Goal: Information Seeking & Learning: Find specific fact

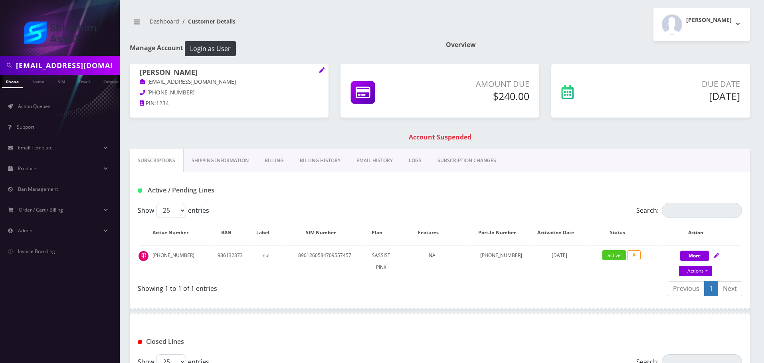
click at [73, 65] on input "levifeldman13@gmail.com" at bounding box center [67, 65] width 102 height 15
type input "mushkykrinsky@gmail.com"
click at [84, 79] on link "Email" at bounding box center [84, 81] width 19 height 13
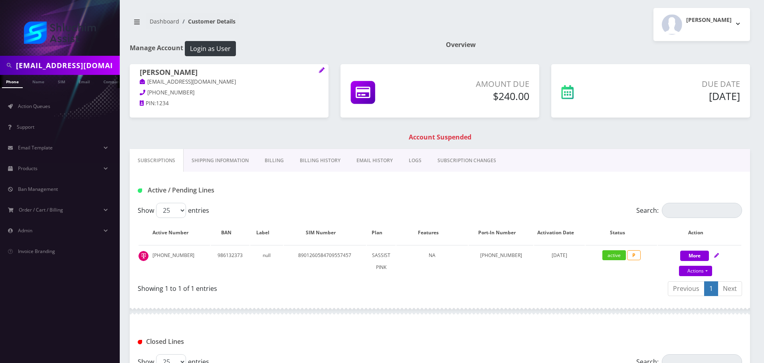
scroll to position [0, 4]
click at [95, 61] on input "[EMAIL_ADDRESS][DOMAIN_NAME]" at bounding box center [67, 65] width 102 height 15
click at [95, 61] on input "mushkykrinsky@gmail.com" at bounding box center [67, 65] width 102 height 15
click at [95, 61] on input "[EMAIL_ADDRESS][DOMAIN_NAME]" at bounding box center [67, 65] width 102 height 15
paste input "https://support.shluchimassist.com/#ticket/zoom/404"
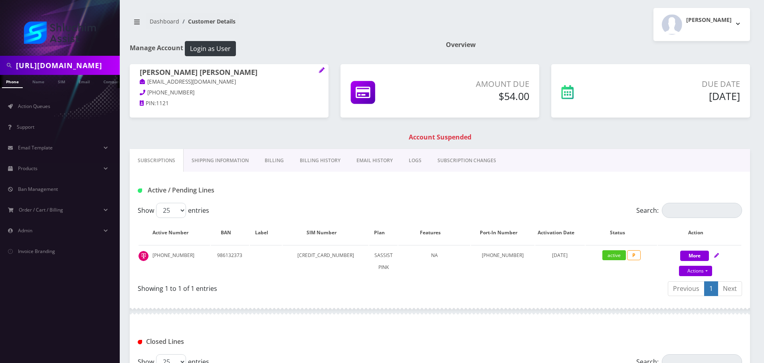
click at [79, 68] on input "https://support.shluchimassist.com/#ticket/zoom/404" at bounding box center [67, 65] width 102 height 15
paste input "dwerbler@gmail.com"
type input "dwerbler@gmail.com"
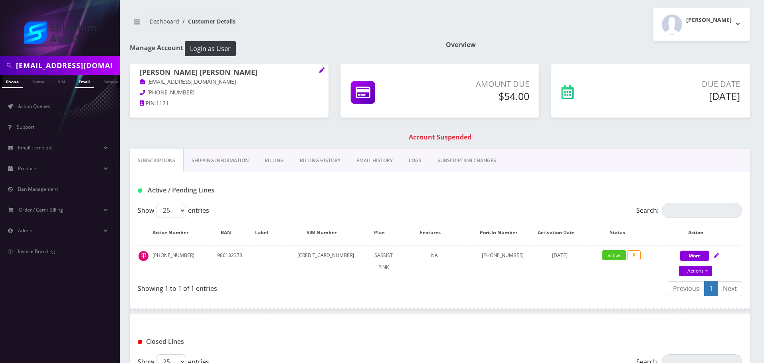
click at [81, 80] on link "Email" at bounding box center [84, 81] width 19 height 13
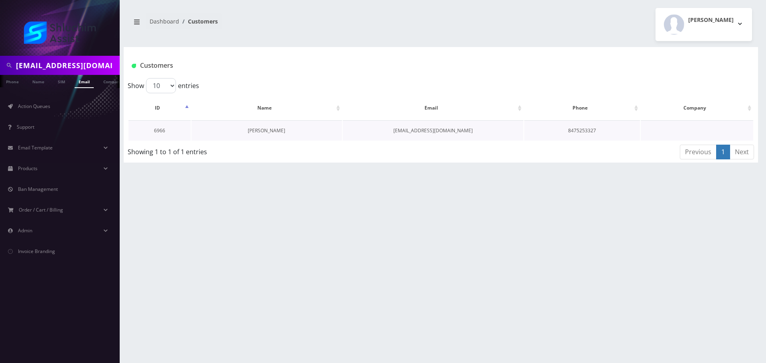
click at [260, 130] on link "Devorah Werbler" at bounding box center [266, 130] width 37 height 7
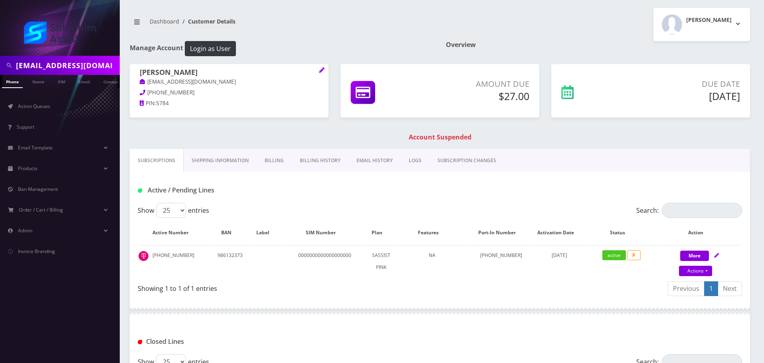
click at [387, 162] on link "EMAIL HISTORY" at bounding box center [374, 160] width 52 height 23
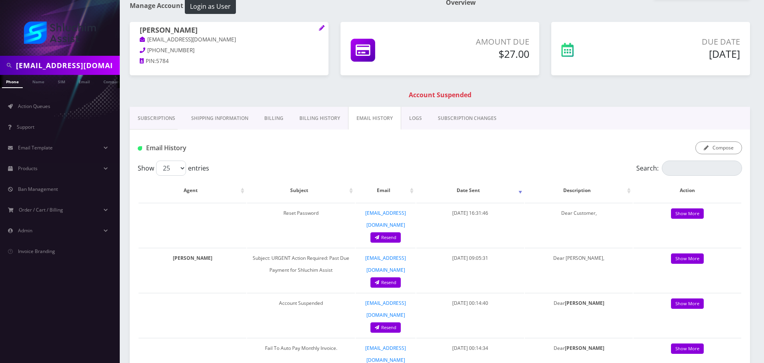
scroll to position [40, 0]
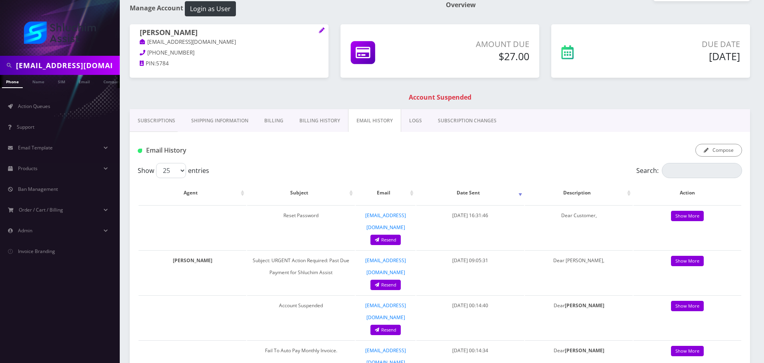
click at [161, 124] on link "Subscriptions" at bounding box center [156, 120] width 53 height 23
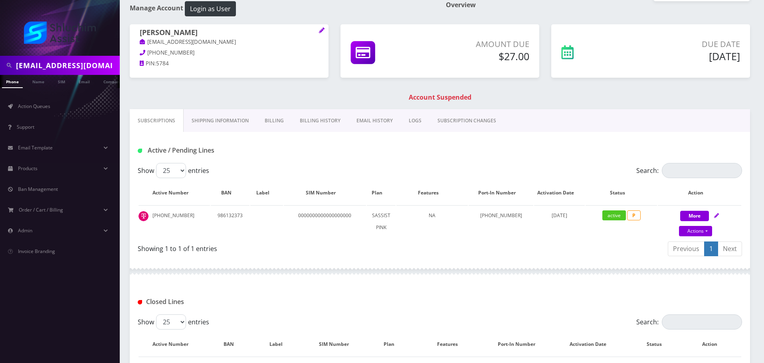
click at [68, 67] on input "dwerbler@gmail.com" at bounding box center [67, 65] width 102 height 15
paste input "chayahildeshaim"
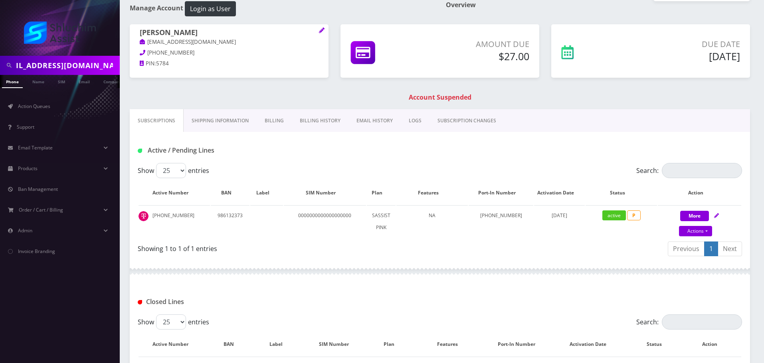
type input "[EMAIL_ADDRESS][DOMAIN_NAME]"
click at [82, 80] on link "Email" at bounding box center [84, 81] width 19 height 13
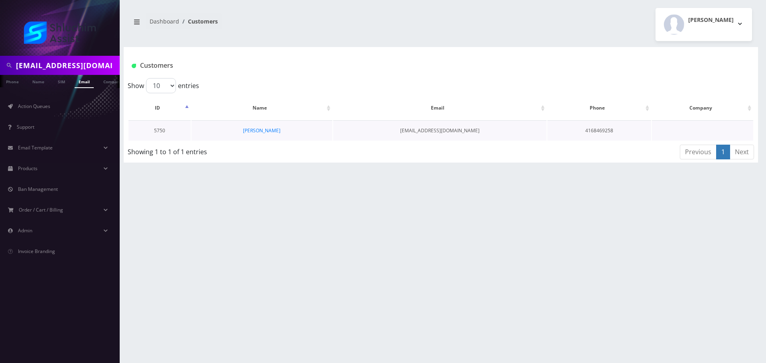
click at [261, 136] on td "[PERSON_NAME]" at bounding box center [261, 130] width 141 height 20
click at [264, 132] on link "Chaya Hildeshaim" at bounding box center [261, 130] width 37 height 7
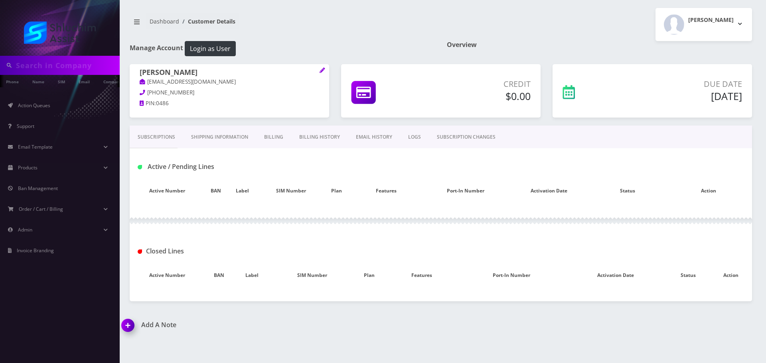
type input "[EMAIL_ADDRESS][DOMAIN_NAME]"
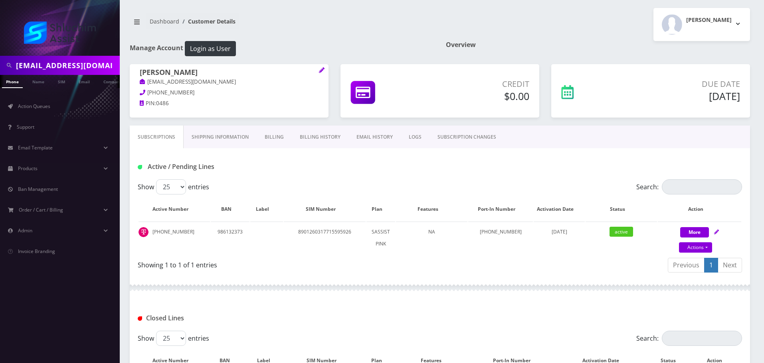
click at [307, 132] on link "Billing History" at bounding box center [320, 137] width 57 height 23
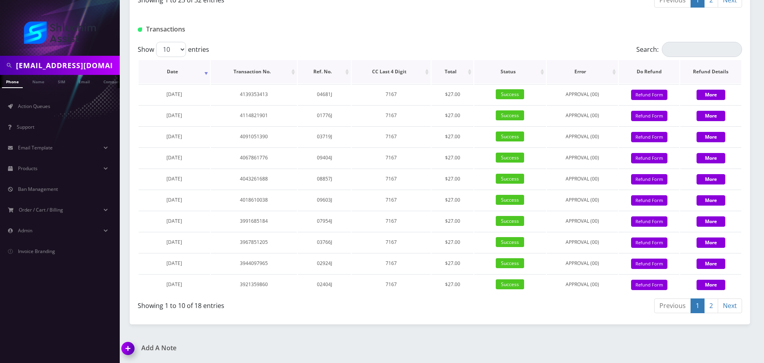
scroll to position [938, 0]
click at [69, 65] on input "[EMAIL_ADDRESS][DOMAIN_NAME]" at bounding box center [67, 65] width 102 height 15
click at [69, 65] on input "chayahildeshaim@gmail.com" at bounding box center [67, 65] width 102 height 15
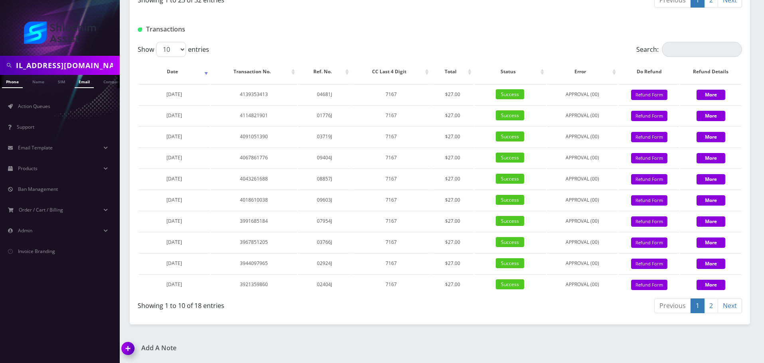
click at [81, 87] on link "Email" at bounding box center [84, 81] width 19 height 13
click at [87, 84] on link "Email" at bounding box center [84, 81] width 19 height 13
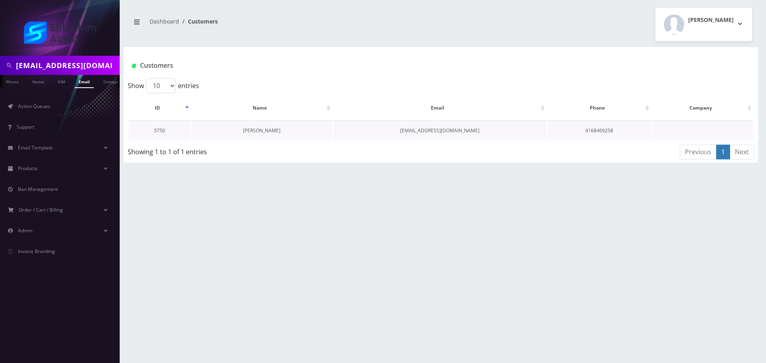
click at [274, 131] on link "[PERSON_NAME]" at bounding box center [261, 130] width 37 height 7
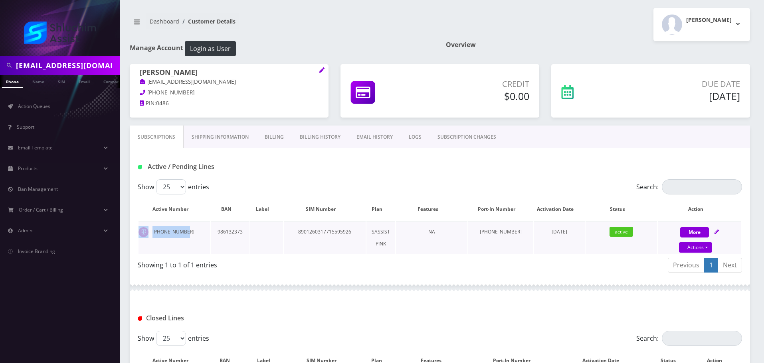
drag, startPoint x: 188, startPoint y: 233, endPoint x: 152, endPoint y: 231, distance: 36.3
click at [143, 232] on td "646-683-8537" at bounding box center [173, 238] width 71 height 32
copy td "646-683-8537"
click at [313, 138] on link "Billing History" at bounding box center [320, 137] width 57 height 23
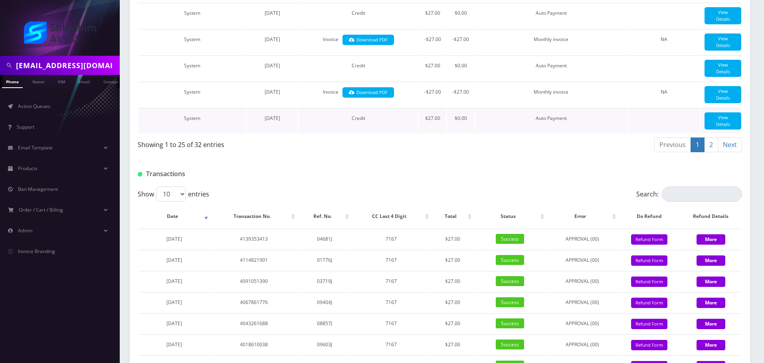
scroll to position [938, 0]
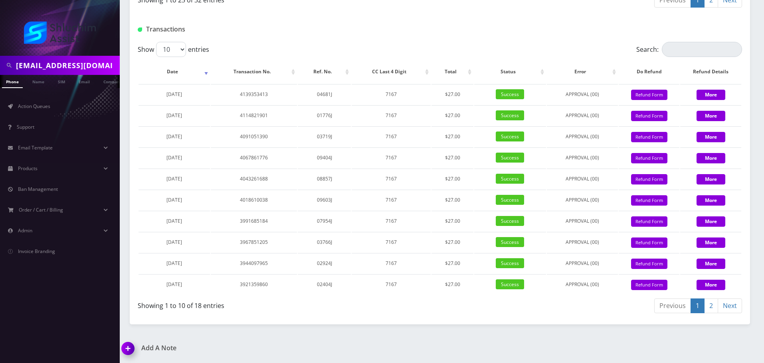
click at [78, 63] on input "chayahildeshaim@gmail.com" at bounding box center [67, 65] width 102 height 15
paste input "[PHONE_NUMBER]"
type input "[PHONE_NUMBER]"
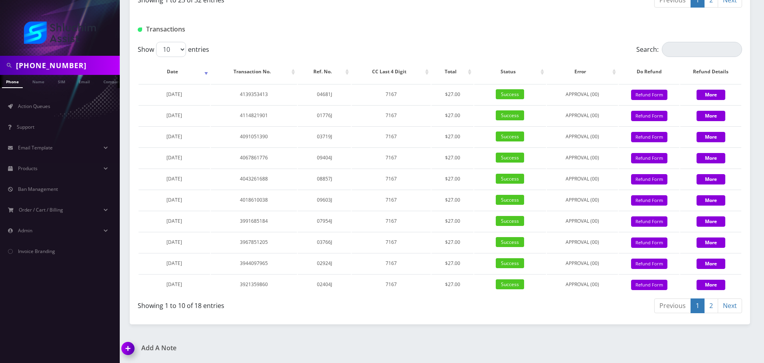
click at [50, 67] on input "929-563-8415" at bounding box center [67, 65] width 102 height 15
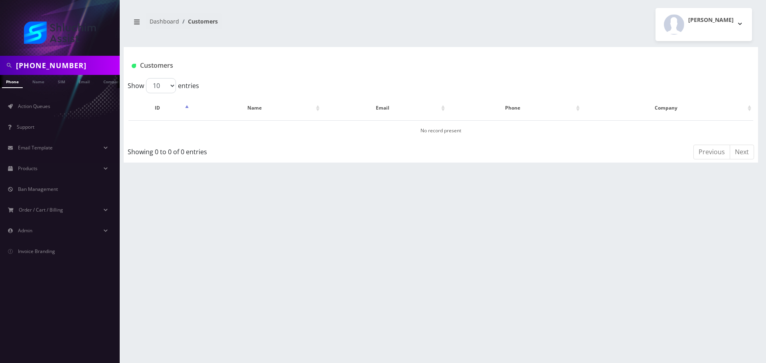
click at [51, 69] on input "[PHONE_NUMBER]" at bounding box center [67, 65] width 102 height 15
type input "929\5638415"
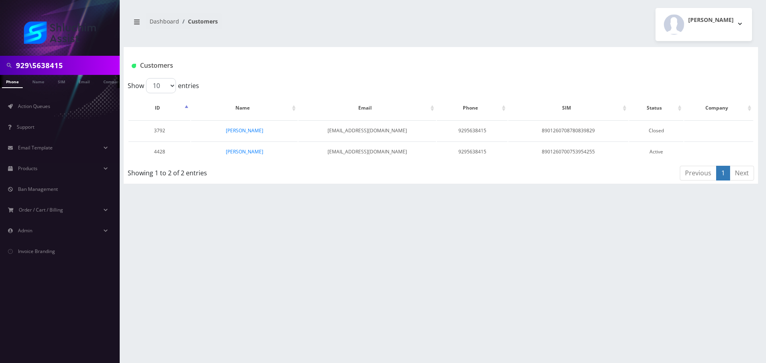
click at [34, 63] on input "929\5638415" at bounding box center [67, 65] width 102 height 15
type input "9295638415"
click at [254, 152] on link "[PERSON_NAME]" at bounding box center [244, 151] width 37 height 7
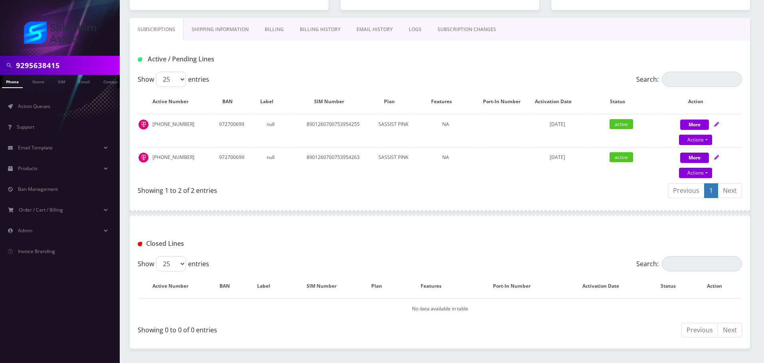
scroll to position [120, 0]
